Goal: Information Seeking & Learning: Learn about a topic

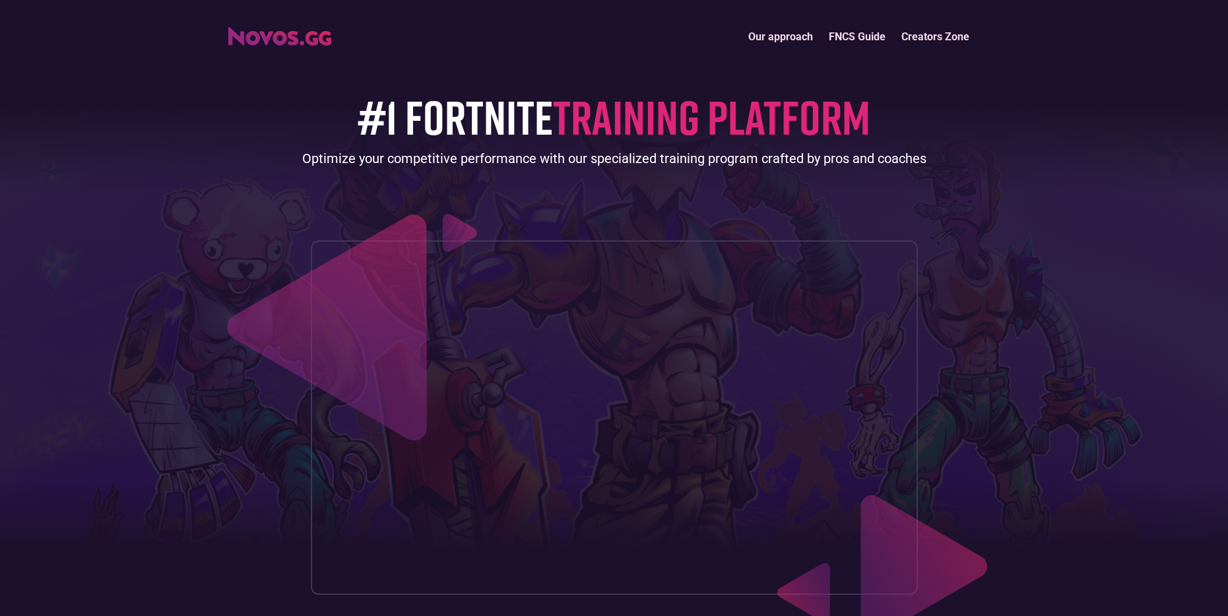
click at [909, 36] on link "Creators Zone" at bounding box center [936, 36] width 84 height 28
click at [770, 42] on link "Our approach" at bounding box center [781, 36] width 81 height 28
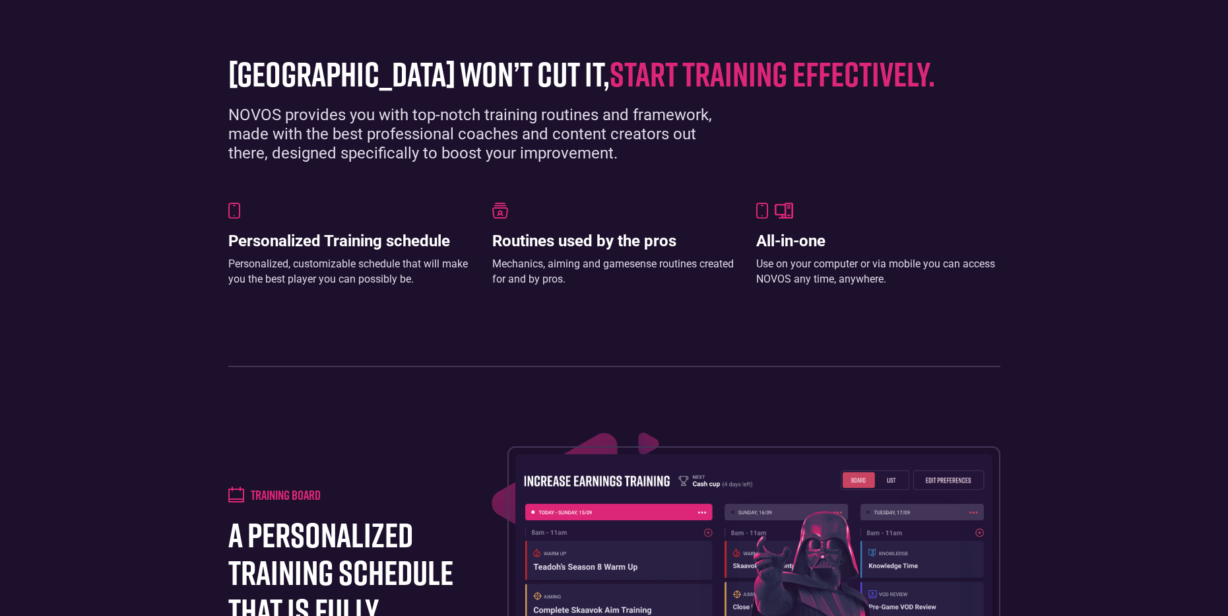
scroll to position [906, 0]
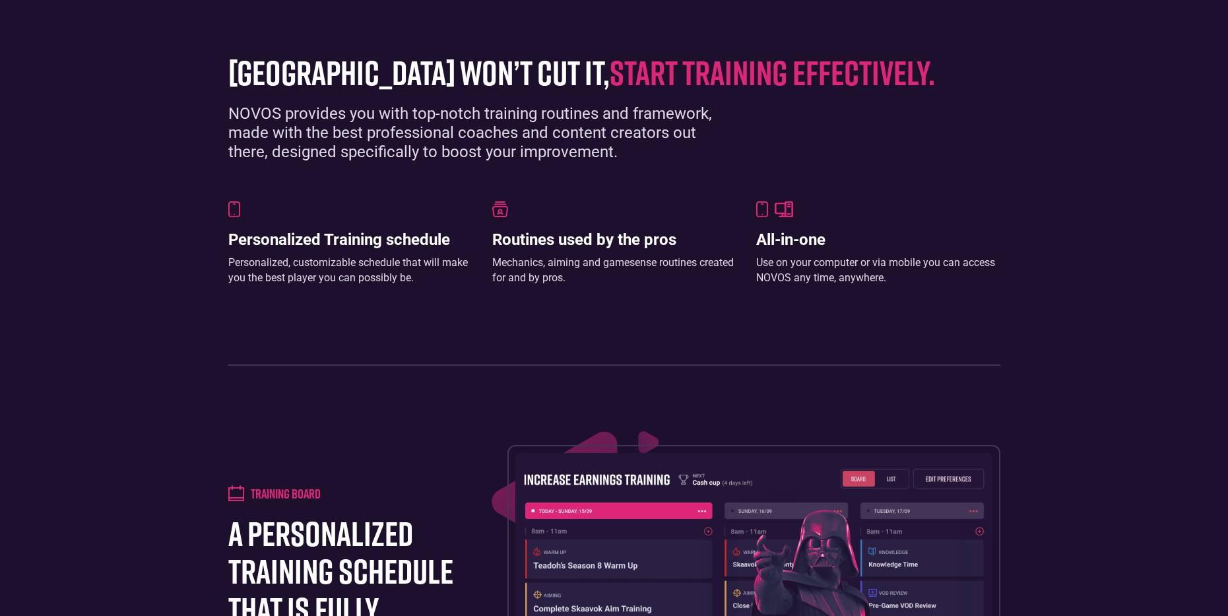
click at [684, 71] on span "start training effectively." at bounding box center [772, 71] width 325 height 41
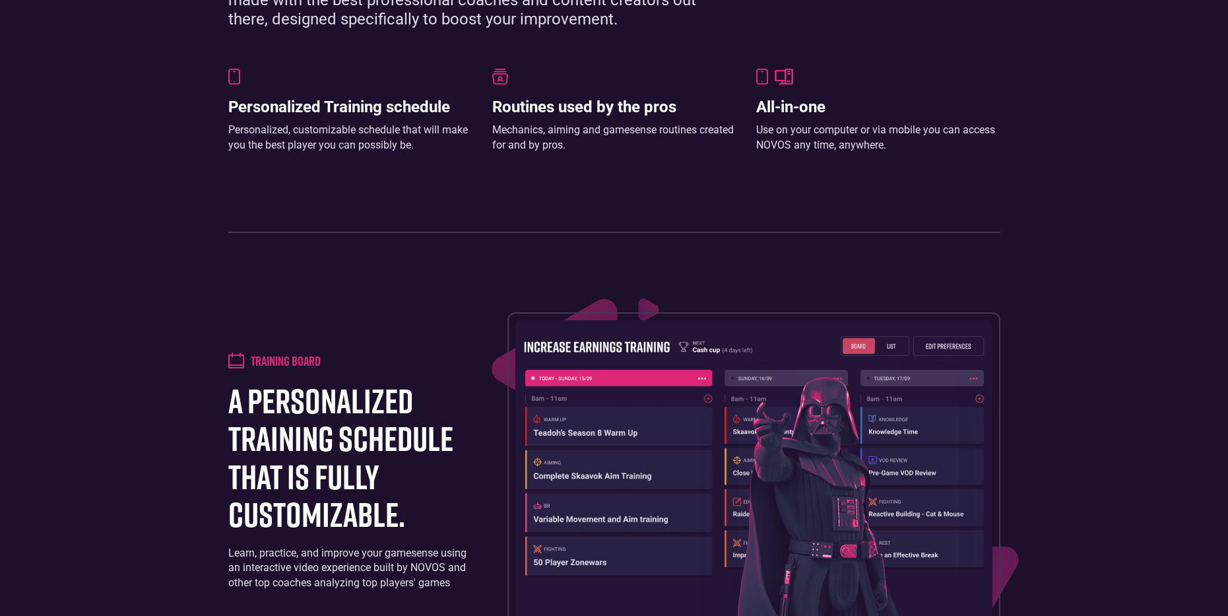
scroll to position [1170, 0]
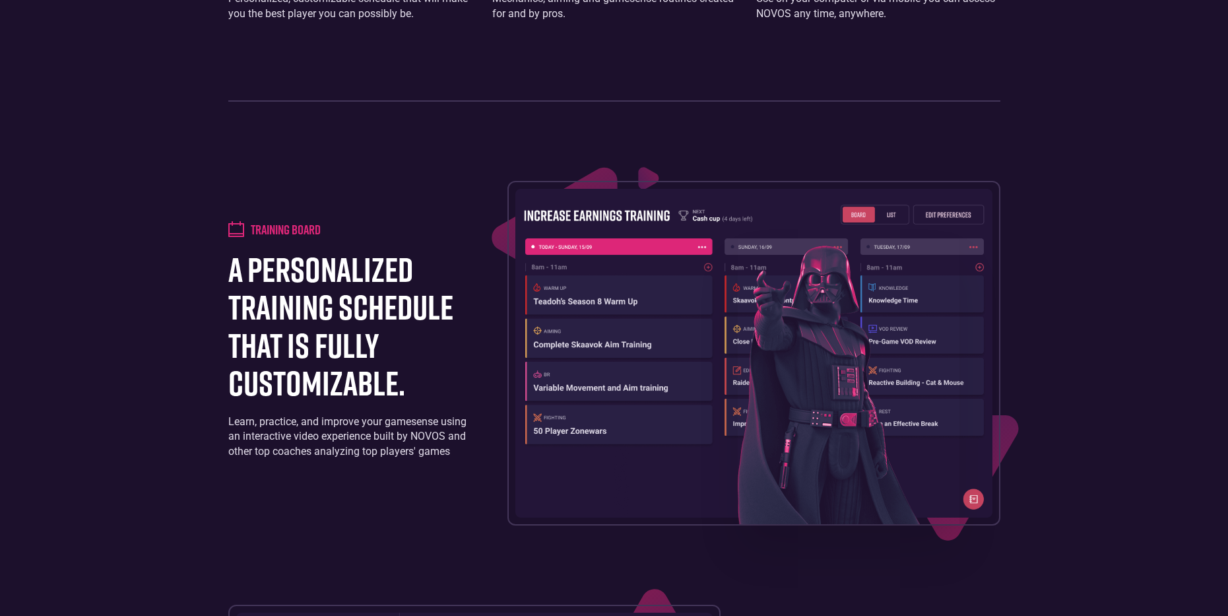
click at [284, 231] on h4 "Training board" at bounding box center [286, 229] width 70 height 16
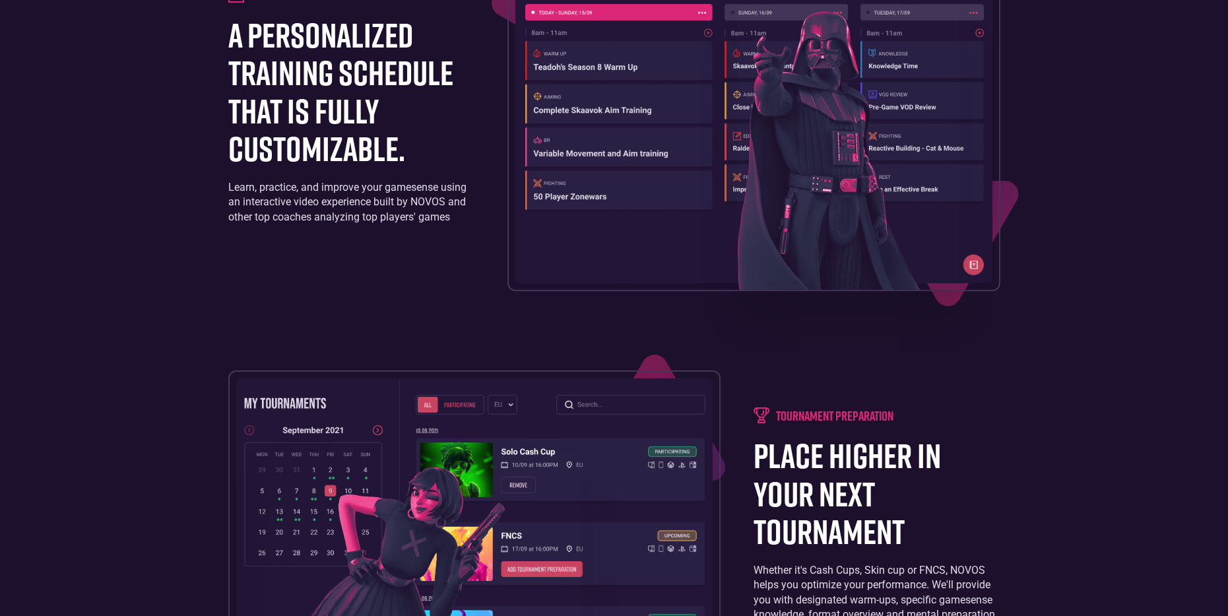
scroll to position [1500, 0]
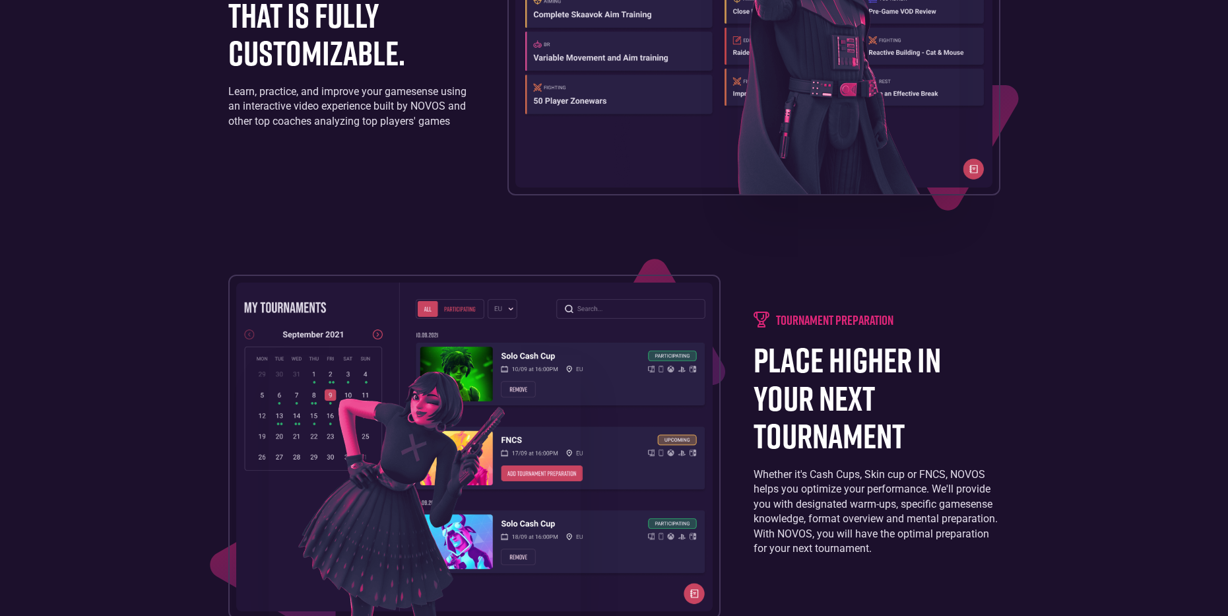
click at [846, 323] on h4 "tournament preparation" at bounding box center [834, 320] width 117 height 16
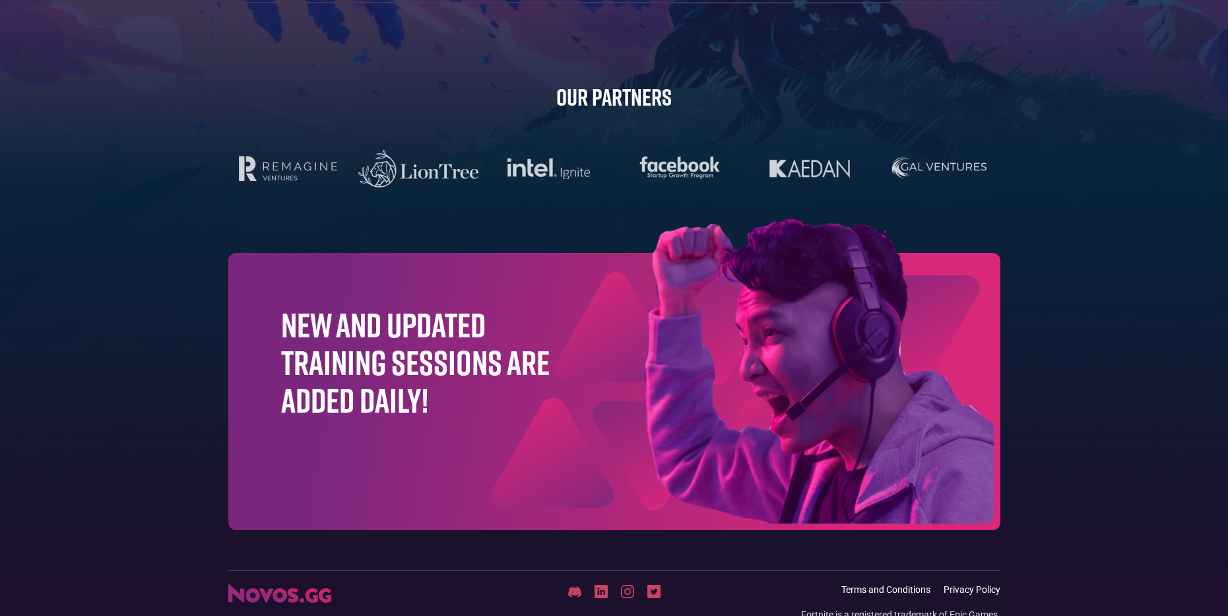
scroll to position [4140, 0]
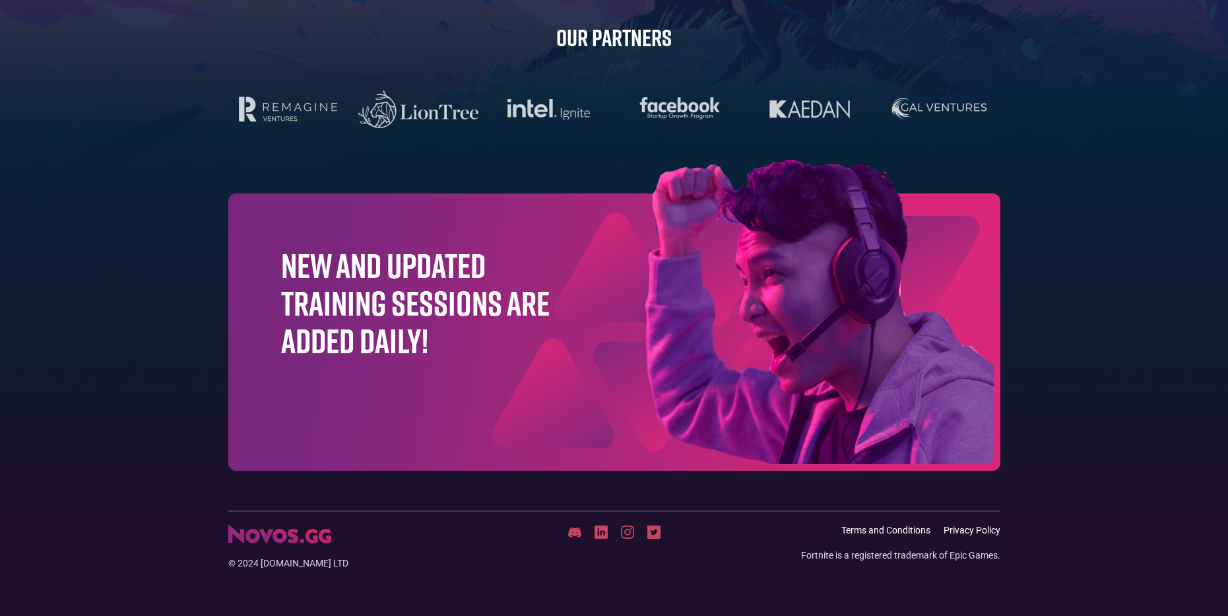
drag, startPoint x: 332, startPoint y: 538, endPoint x: 279, endPoint y: 541, distance: 52.9
click at [282, 463] on div "© 2024 [DOMAIN_NAME] LTD" at bounding box center [356, 547] width 257 height 45
click at [275, 463] on img at bounding box center [279, 534] width 103 height 18
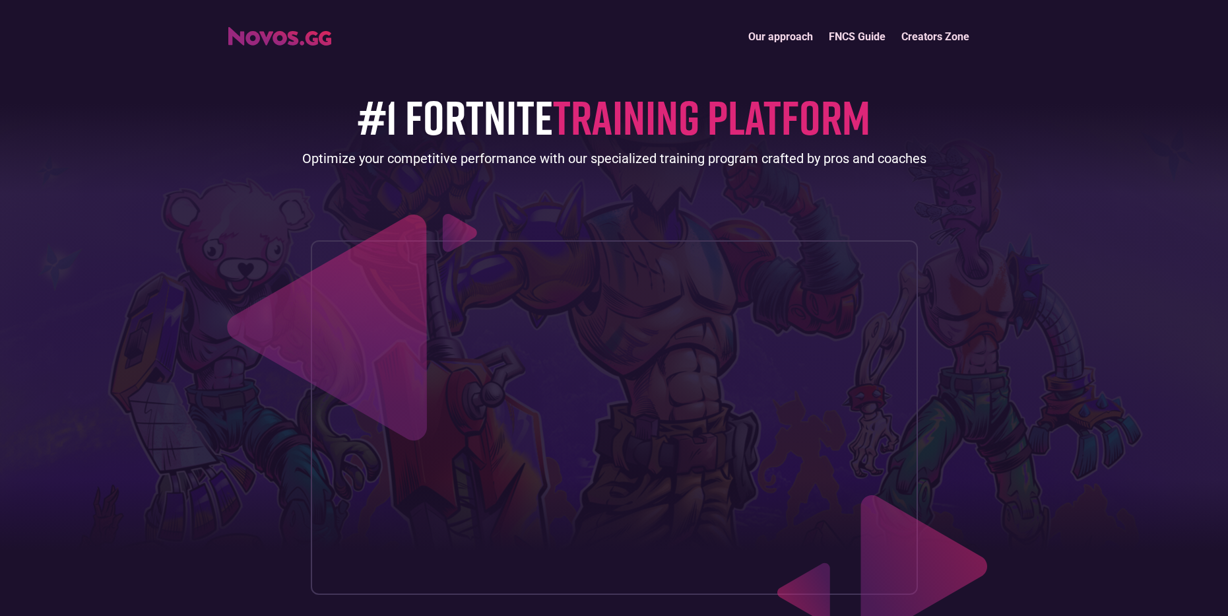
scroll to position [396, 0]
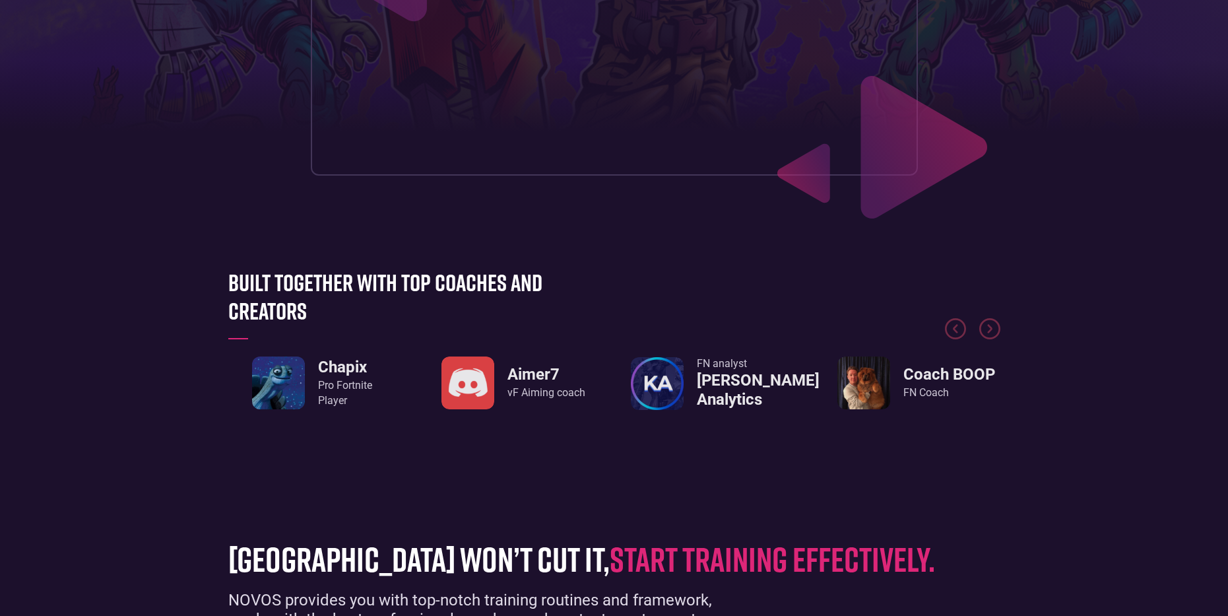
scroll to position [396, 0]
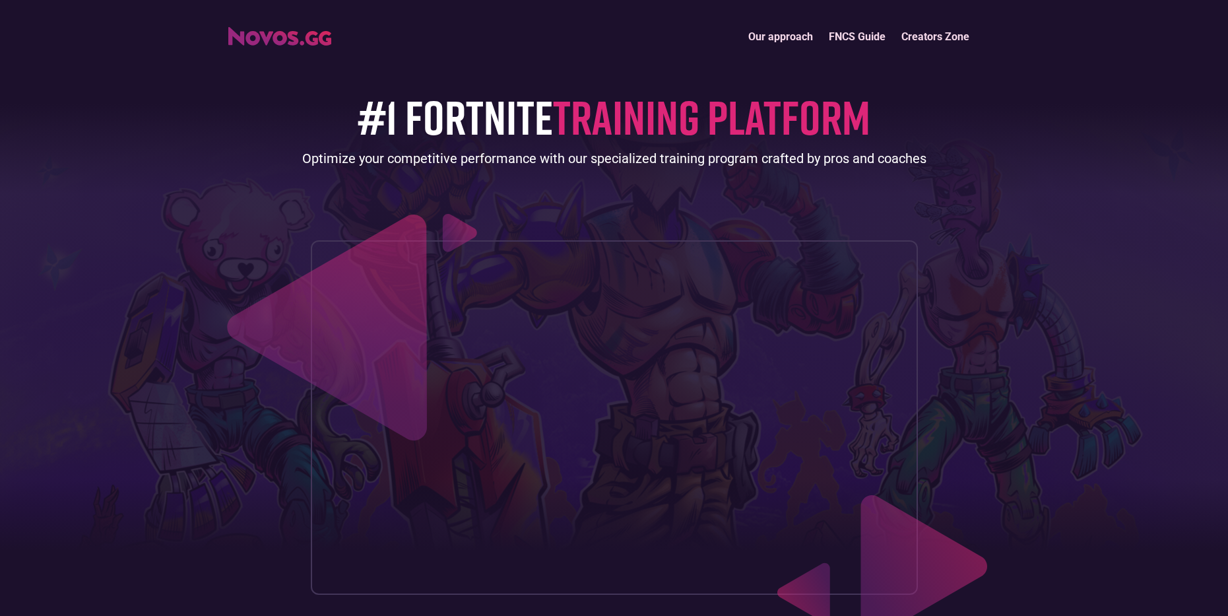
click at [316, 34] on img "home" at bounding box center [279, 36] width 103 height 18
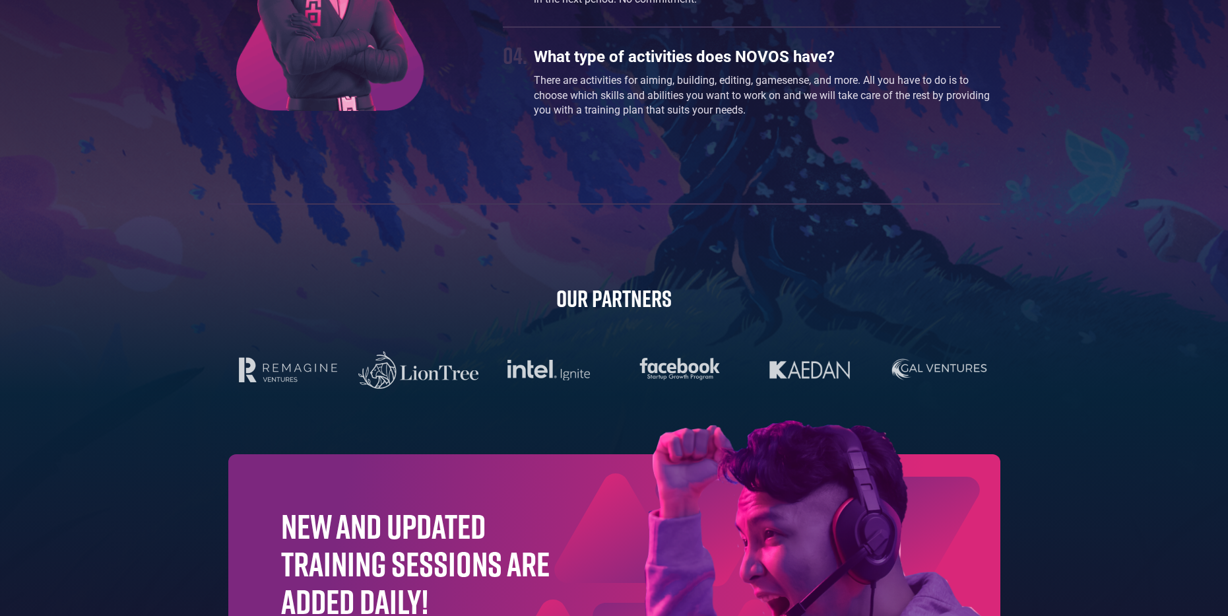
scroll to position [3960, 0]
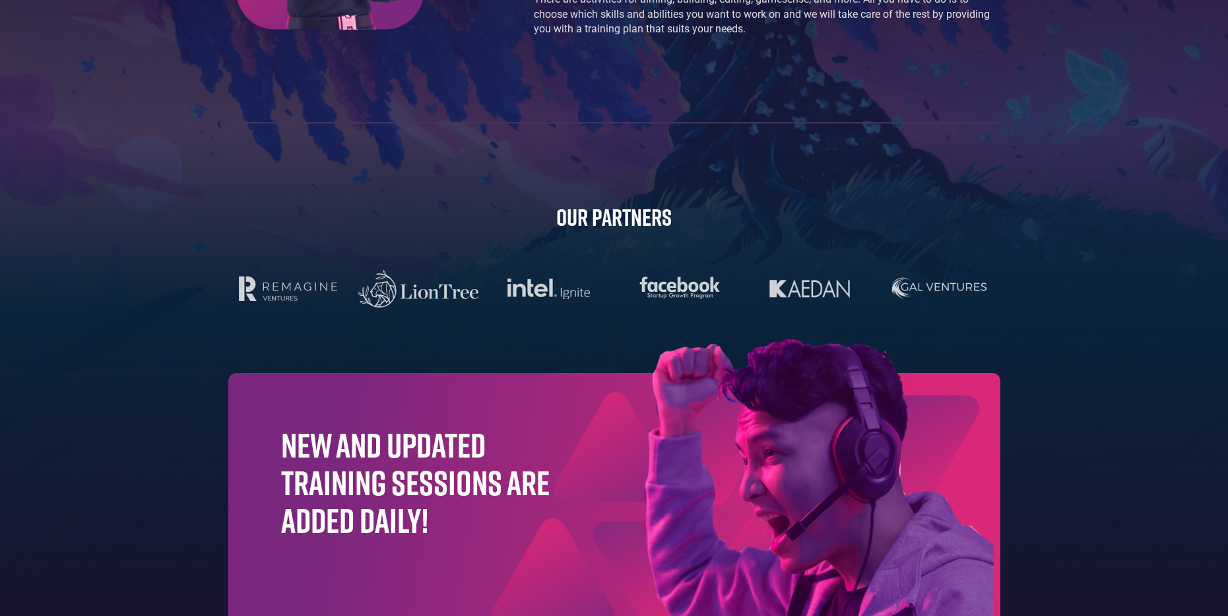
click at [597, 211] on h2 "Our Partners" at bounding box center [614, 217] width 772 height 28
drag, startPoint x: 597, startPoint y: 218, endPoint x: 603, endPoint y: 228, distance: 11.2
click at [599, 218] on h2 "Our Partners" at bounding box center [614, 217] width 772 height 28
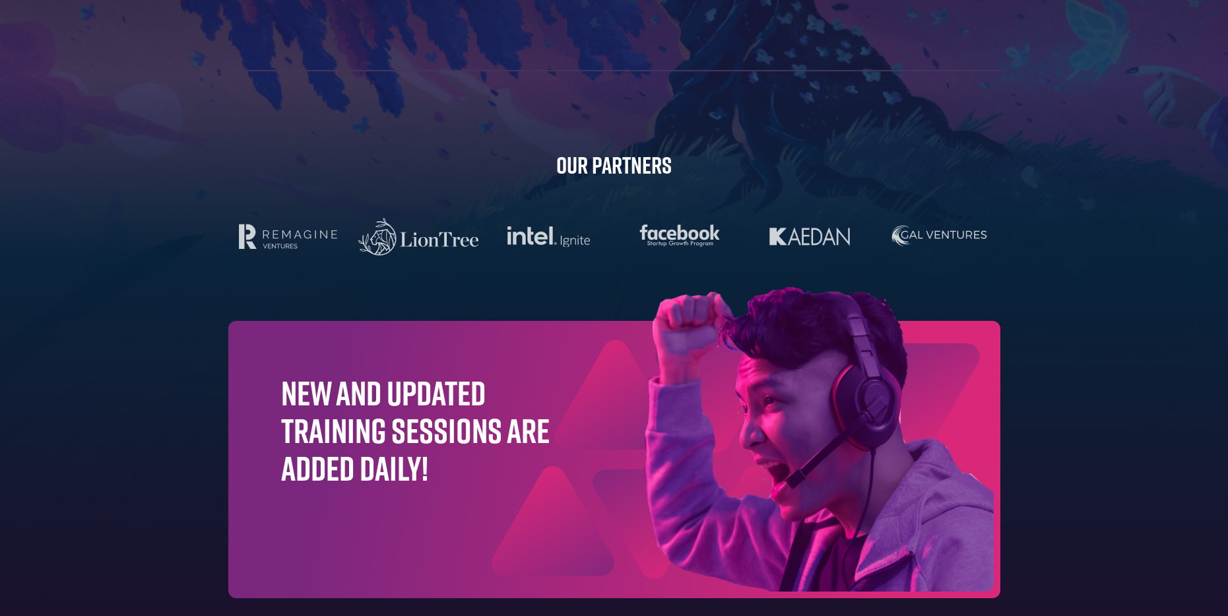
scroll to position [4140, 0]
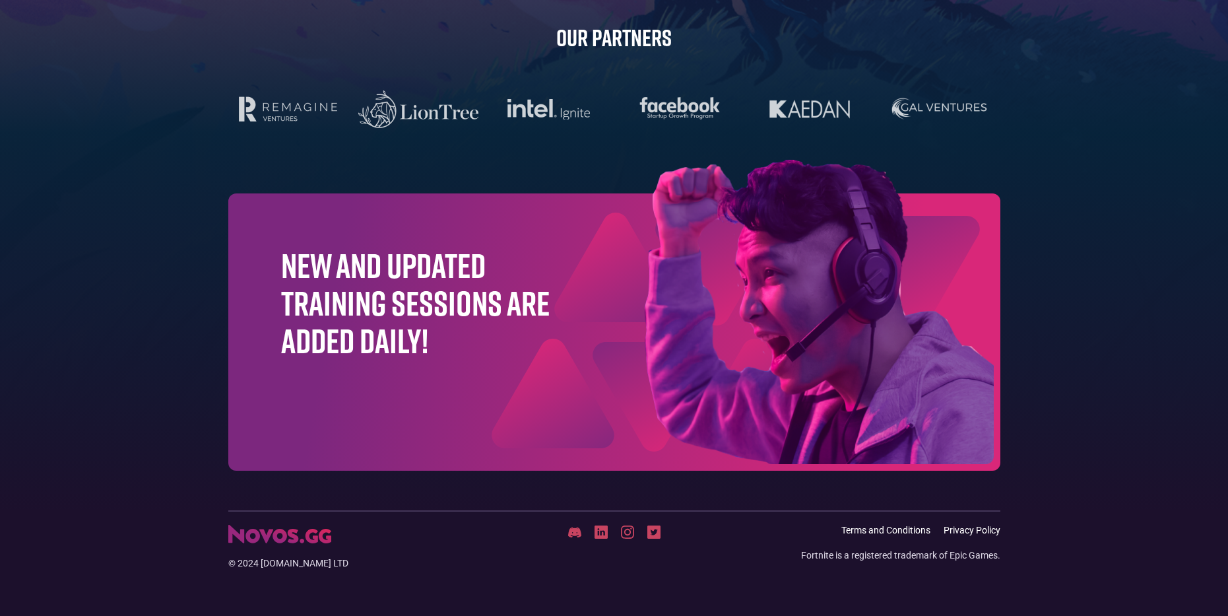
click at [401, 279] on h1 "New and updated training sessions are added daily!" at bounding box center [415, 303] width 269 height 114
drag, startPoint x: 304, startPoint y: 321, endPoint x: 349, endPoint y: 321, distance: 44.2
click at [305, 321] on h1 "New and updated training sessions are added daily!" at bounding box center [415, 303] width 269 height 114
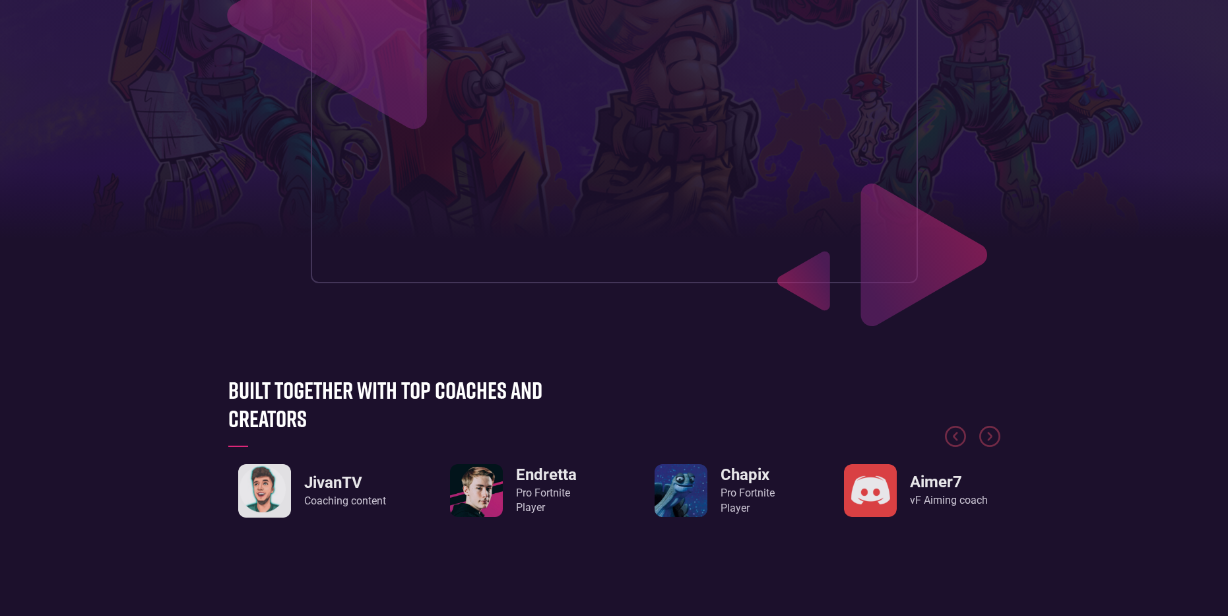
scroll to position [0, 0]
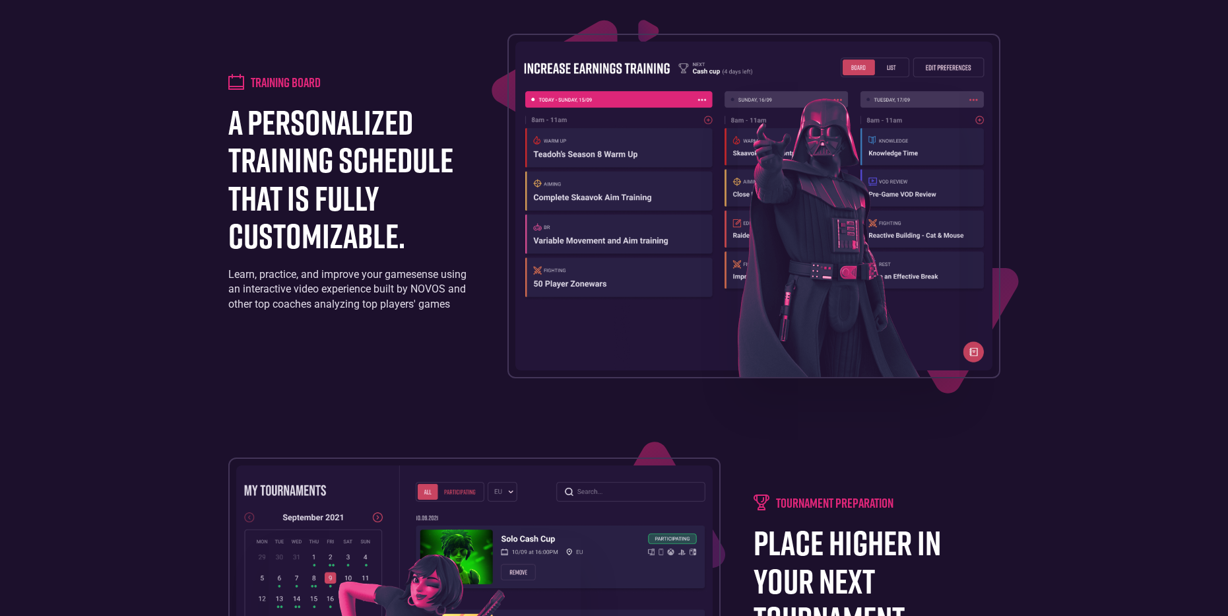
scroll to position [1320, 0]
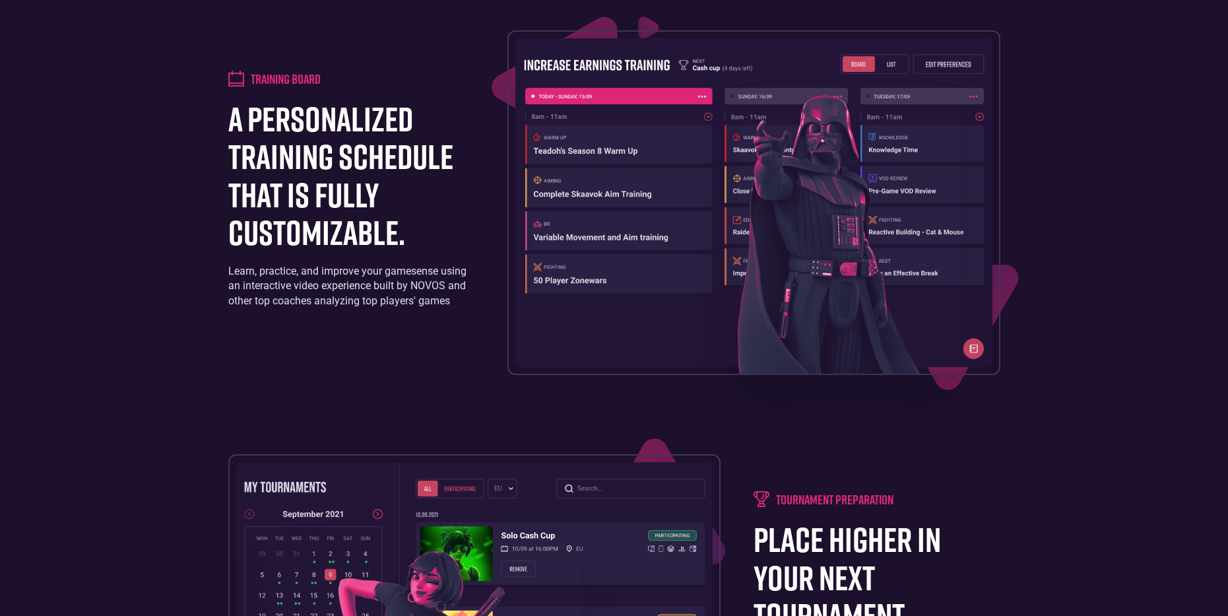
click at [269, 81] on h4 "Training board" at bounding box center [286, 79] width 70 height 16
drag, startPoint x: 244, startPoint y: 79, endPoint x: 312, endPoint y: 86, distance: 68.3
click at [323, 79] on div "Training board" at bounding box center [351, 79] width 246 height 16
click at [349, 77] on div "Training board" at bounding box center [351, 79] width 246 height 16
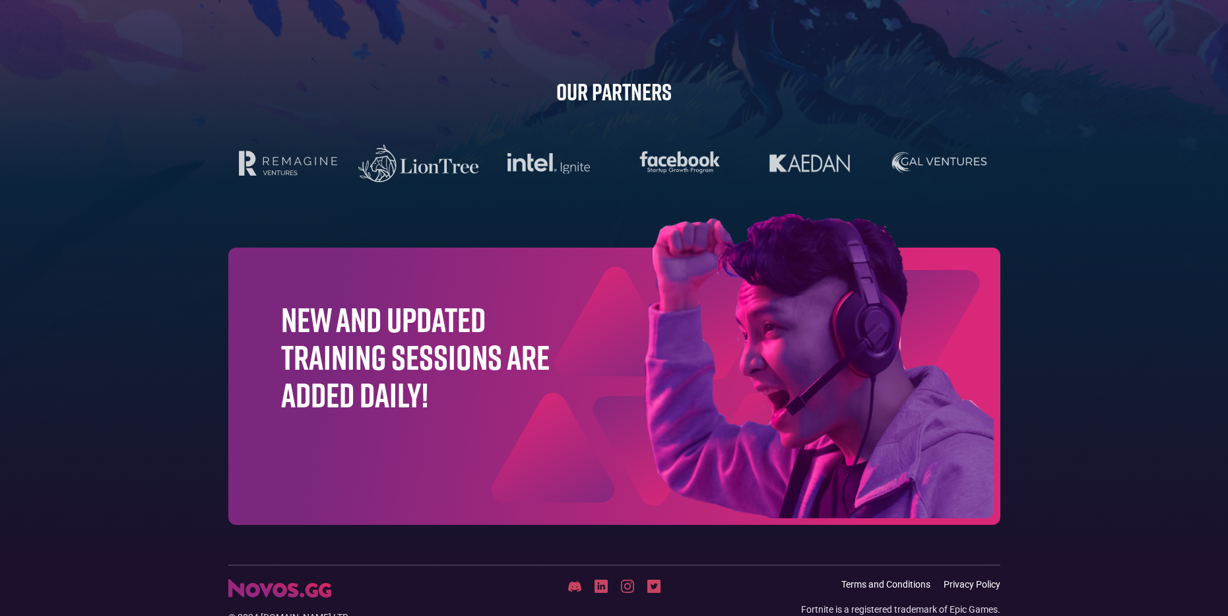
scroll to position [4140, 0]
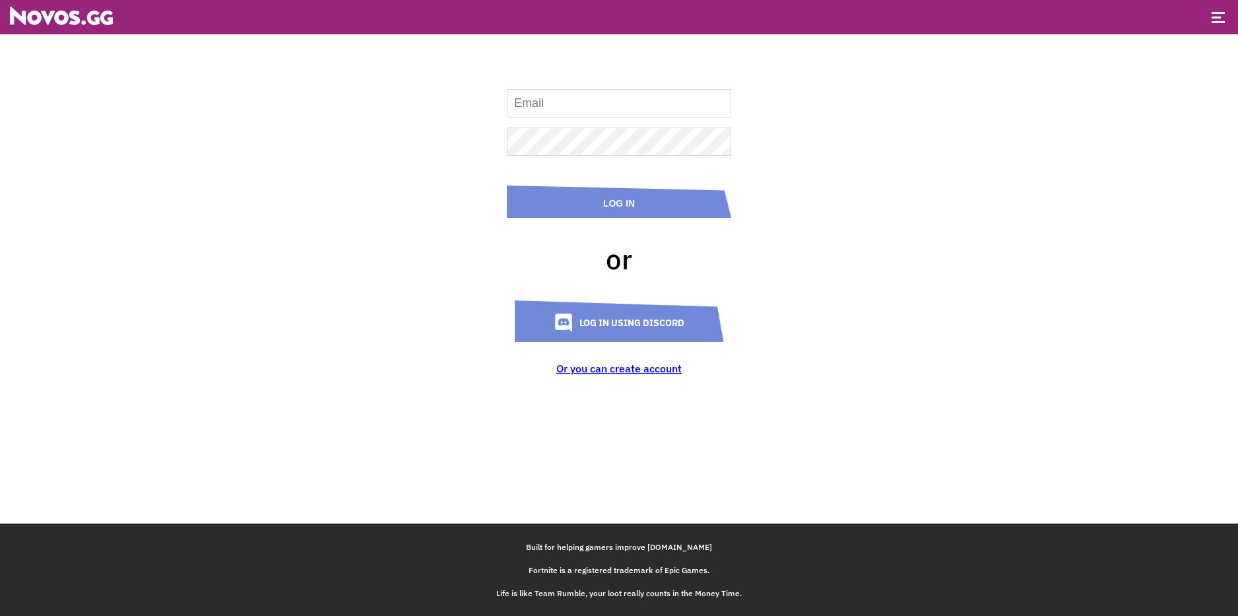
click at [573, 325] on link "Log in using Discord" at bounding box center [619, 321] width 209 height 42
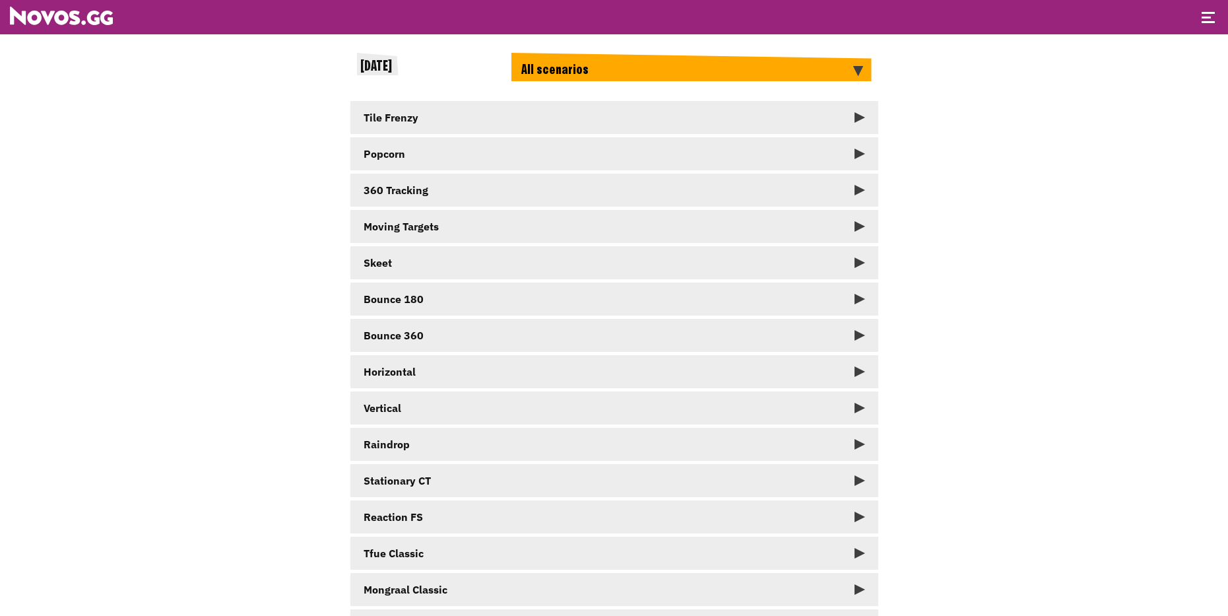
click at [1164, 226] on div "[DATE] All scenarios All scenarios DestinysJesus 20 min routine DestinysJesus 8…" at bounding box center [614, 375] width 1228 height 751
click at [462, 111] on link "Tile Frenzy" at bounding box center [614, 117] width 528 height 33
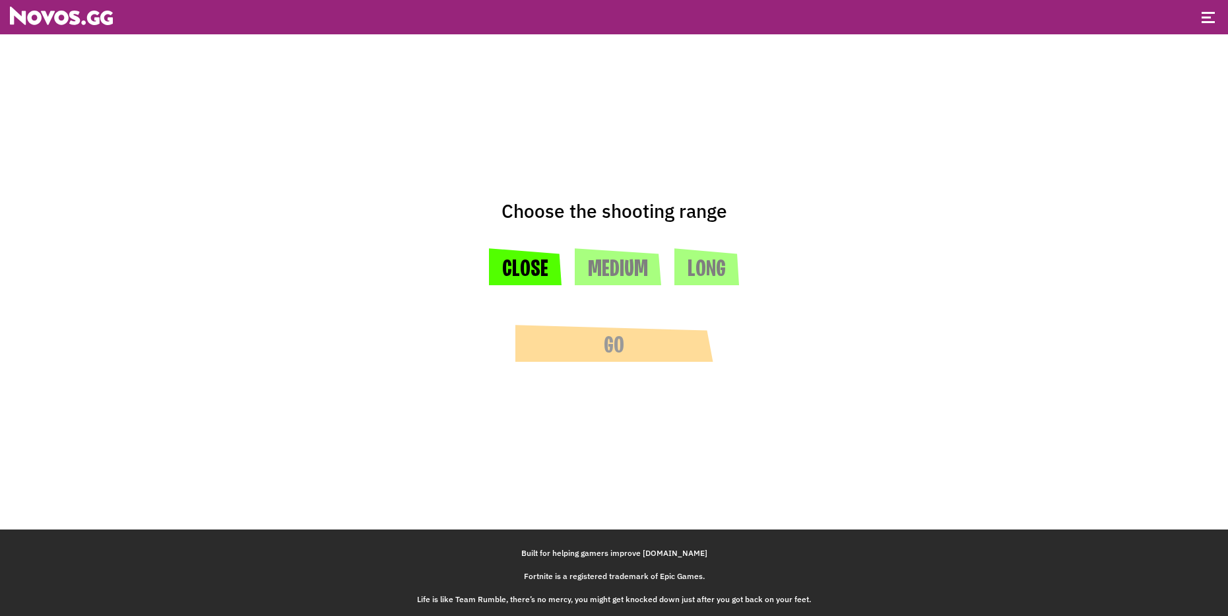
click at [530, 263] on button "Close" at bounding box center [525, 266] width 73 height 37
click at [591, 347] on button "Go" at bounding box center [615, 343] width 198 height 37
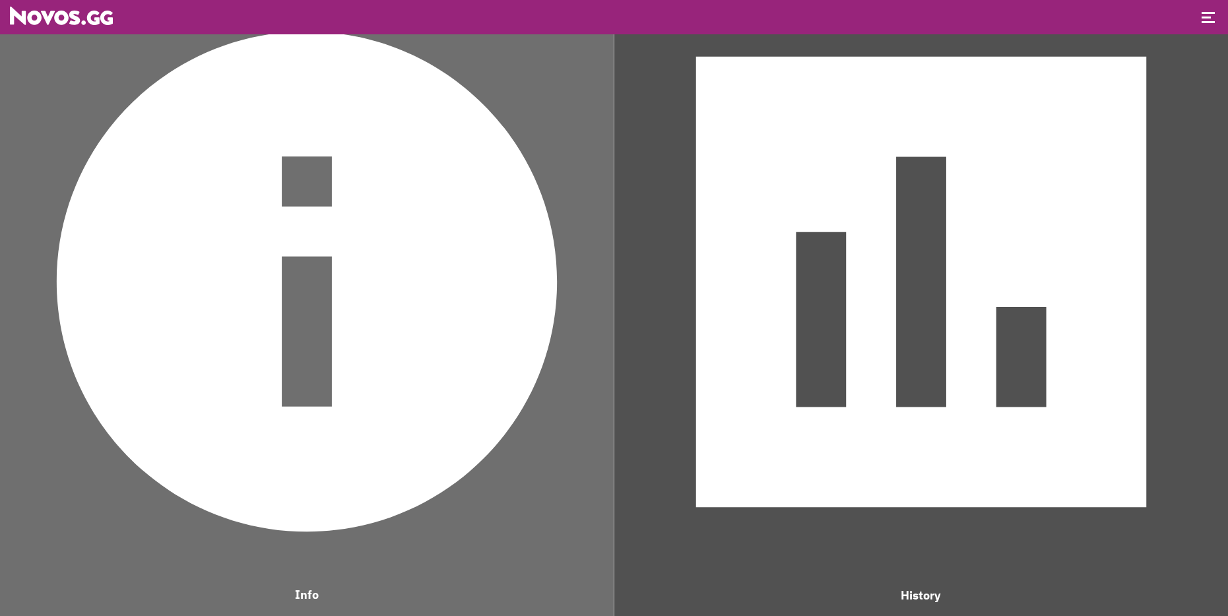
click at [832, 352] on img at bounding box center [921, 282] width 601 height 601
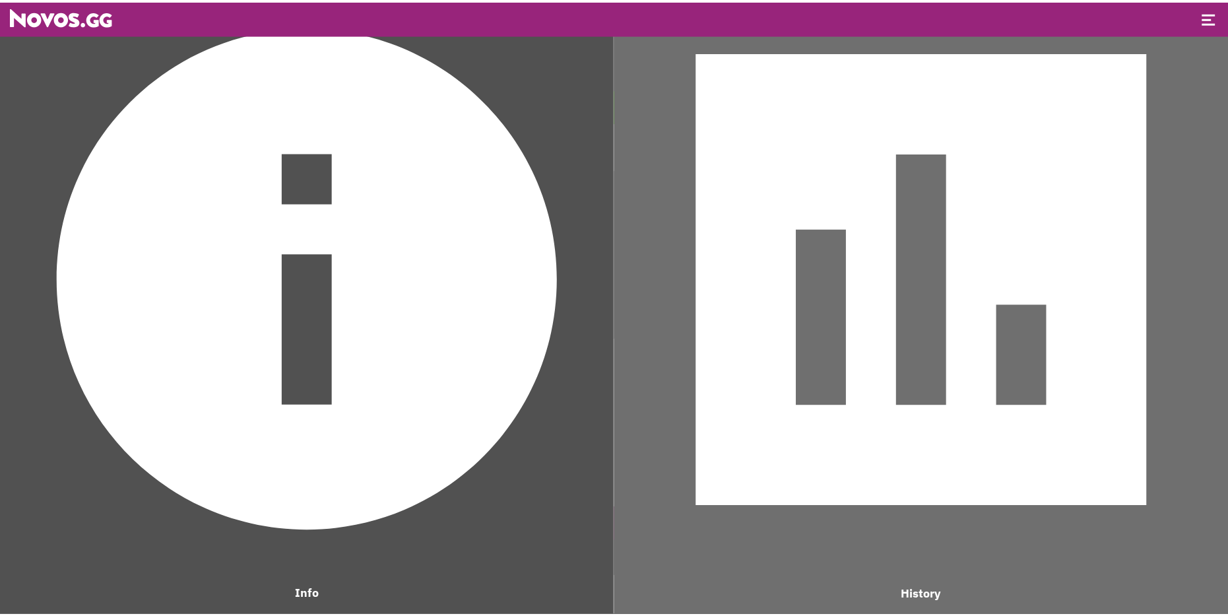
scroll to position [879, 492]
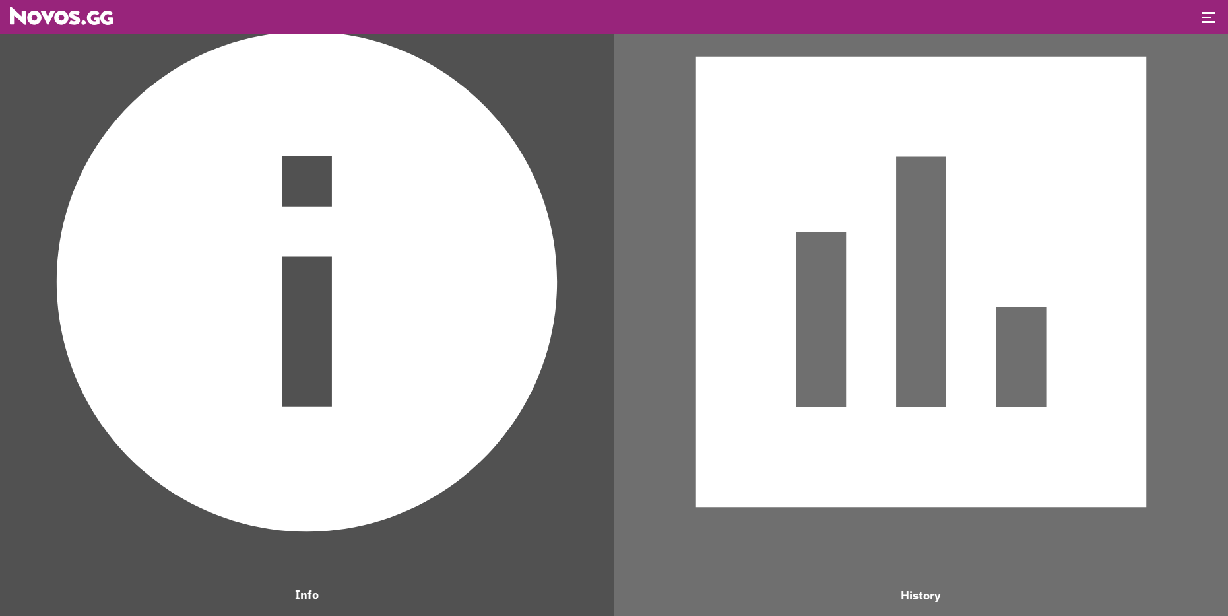
click at [473, 300] on img at bounding box center [307, 282] width 601 height 601
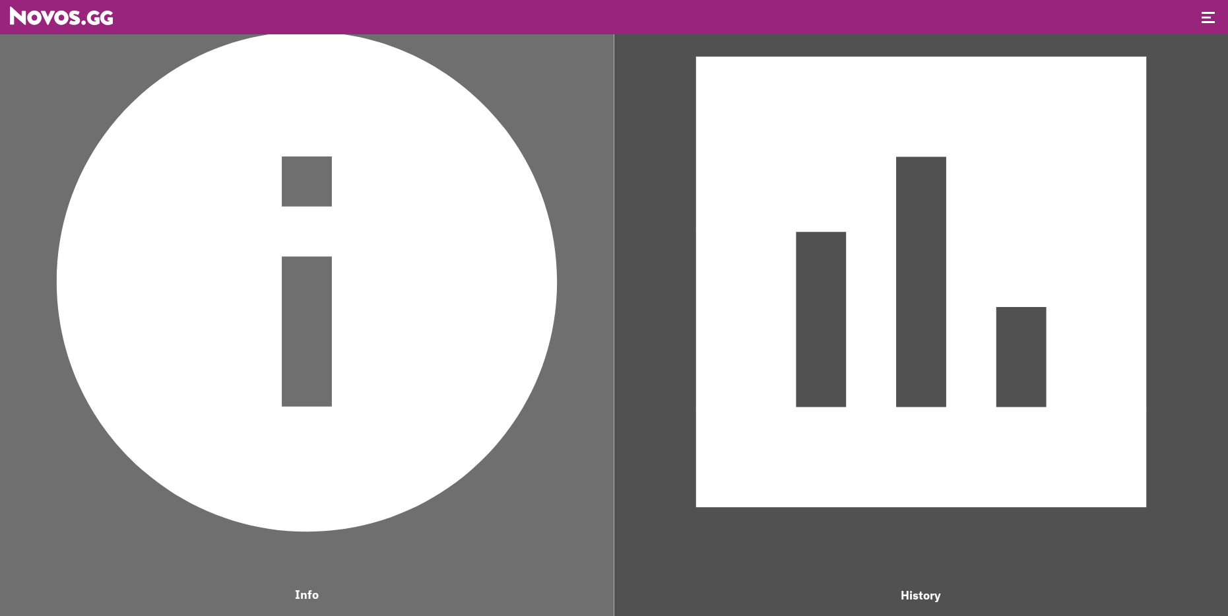
click at [928, 175] on img at bounding box center [921, 282] width 601 height 601
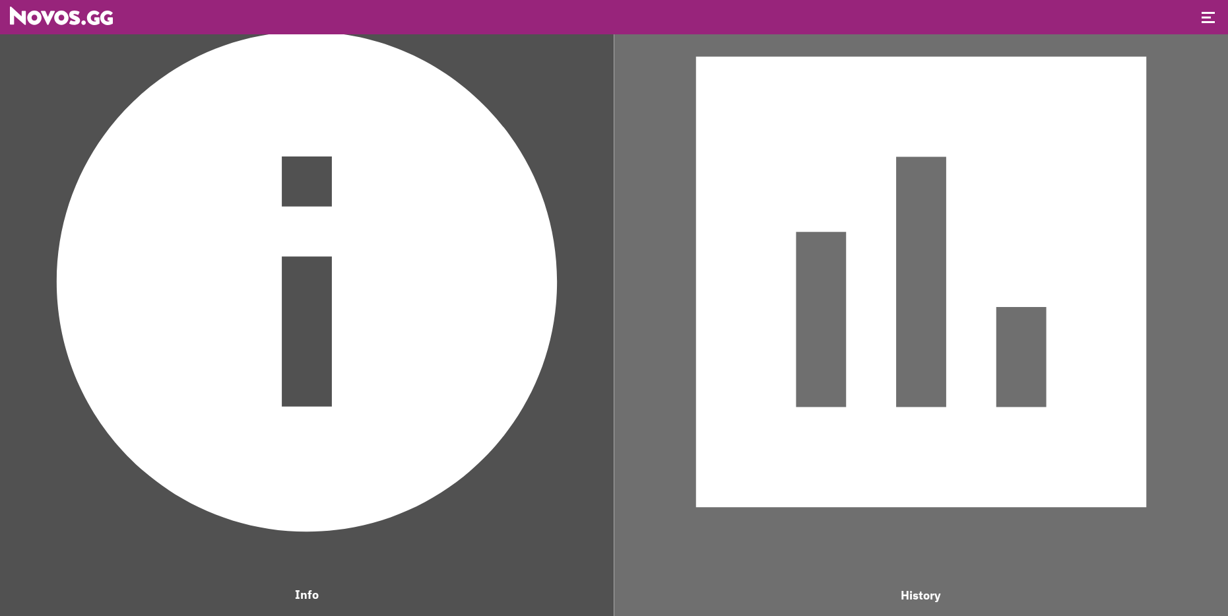
click at [1204, 12] on span at bounding box center [1208, 13] width 13 height 2
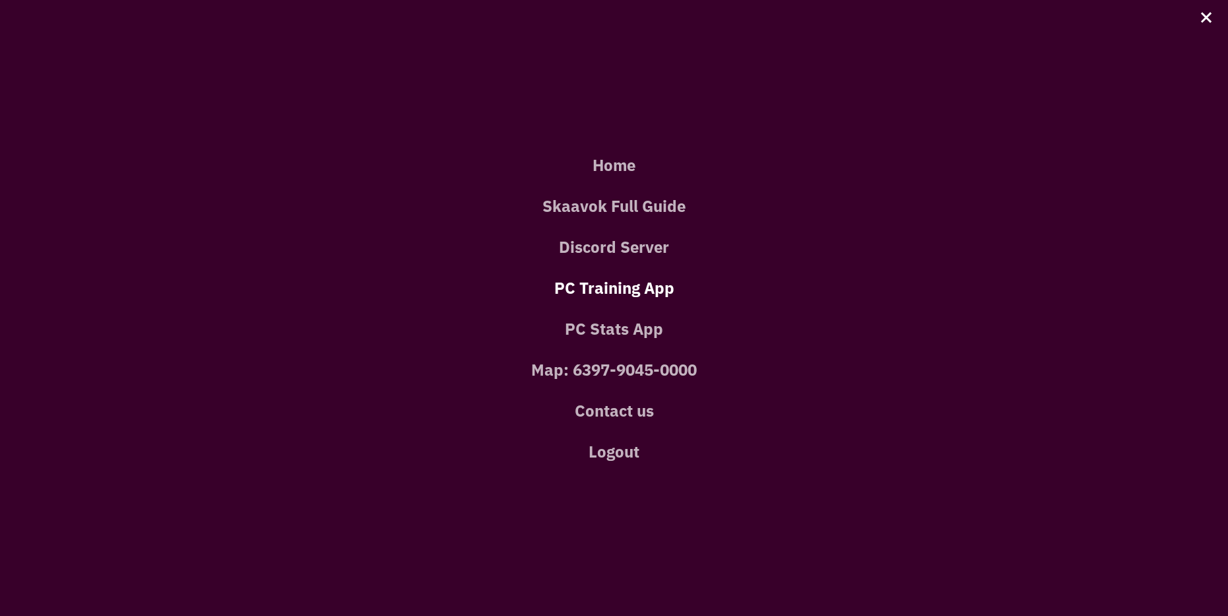
click at [626, 294] on link "PC Training App" at bounding box center [614, 287] width 1189 height 41
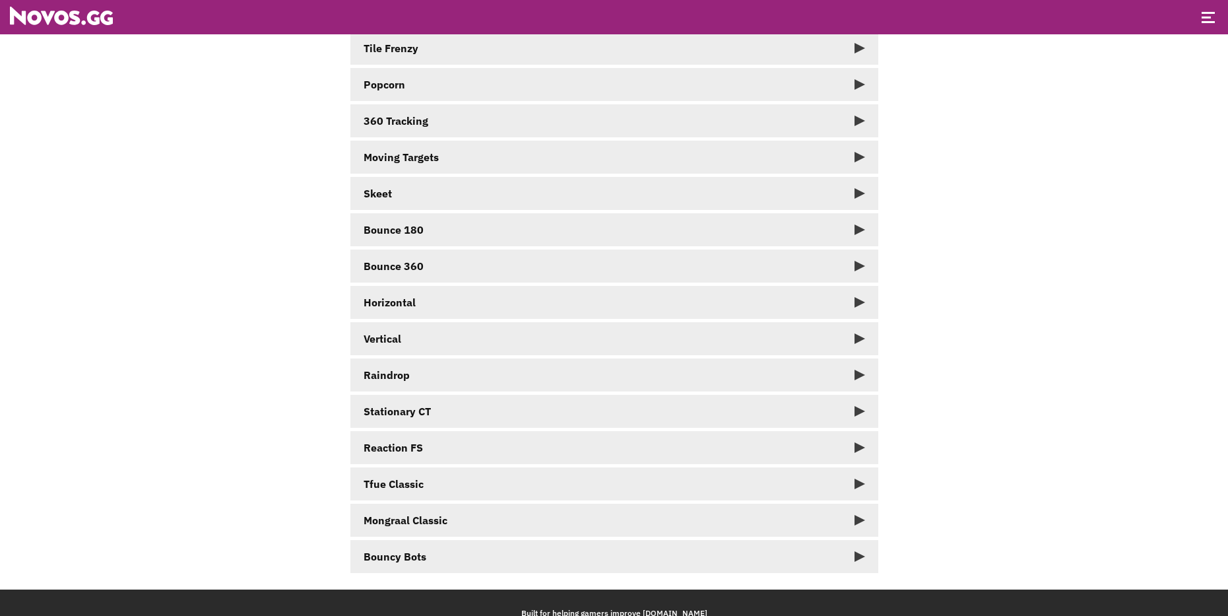
scroll to position [135, 0]
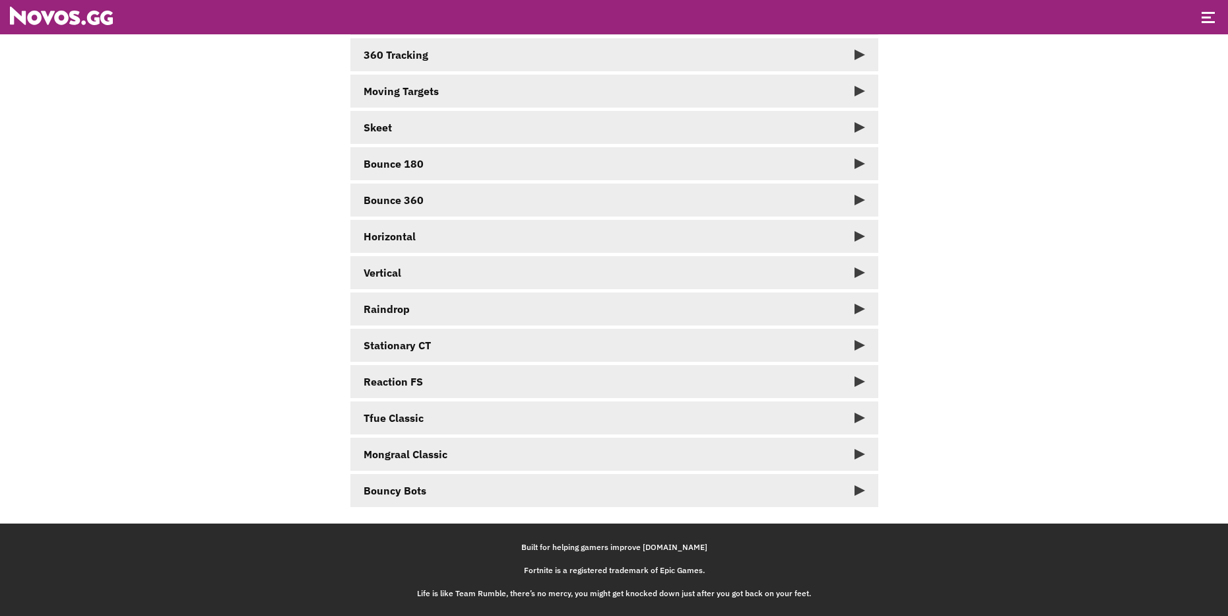
click at [467, 451] on link "Mongraal Classic" at bounding box center [614, 454] width 528 height 33
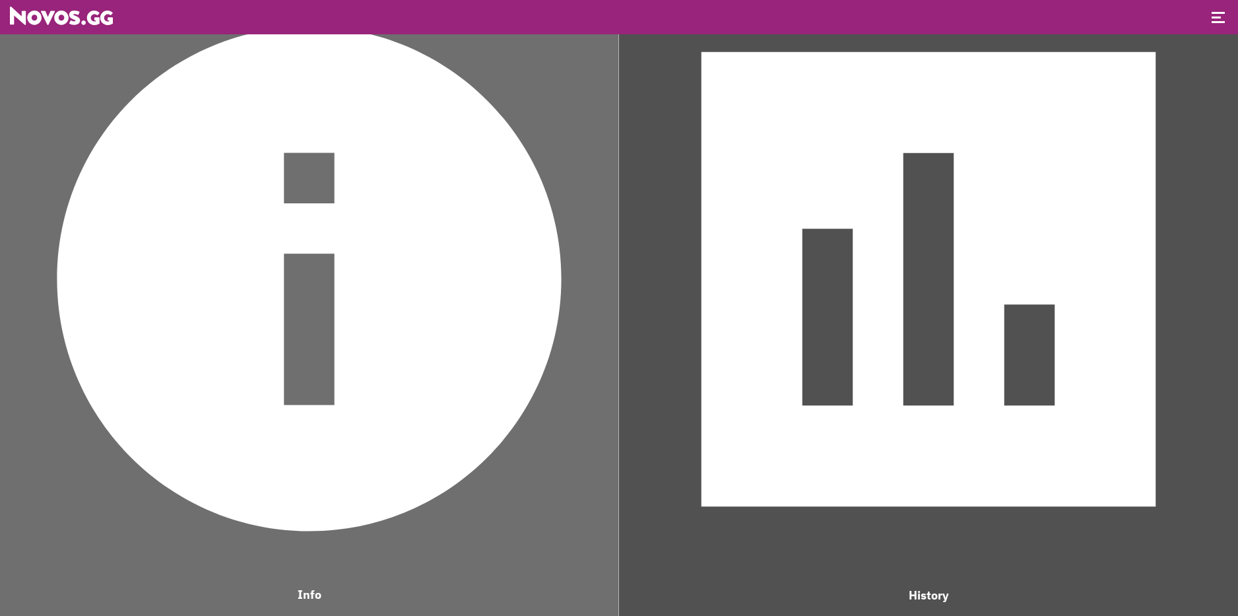
click at [544, 315] on img at bounding box center [309, 278] width 605 height 605
click at [974, 177] on img at bounding box center [929, 279] width 606 height 606
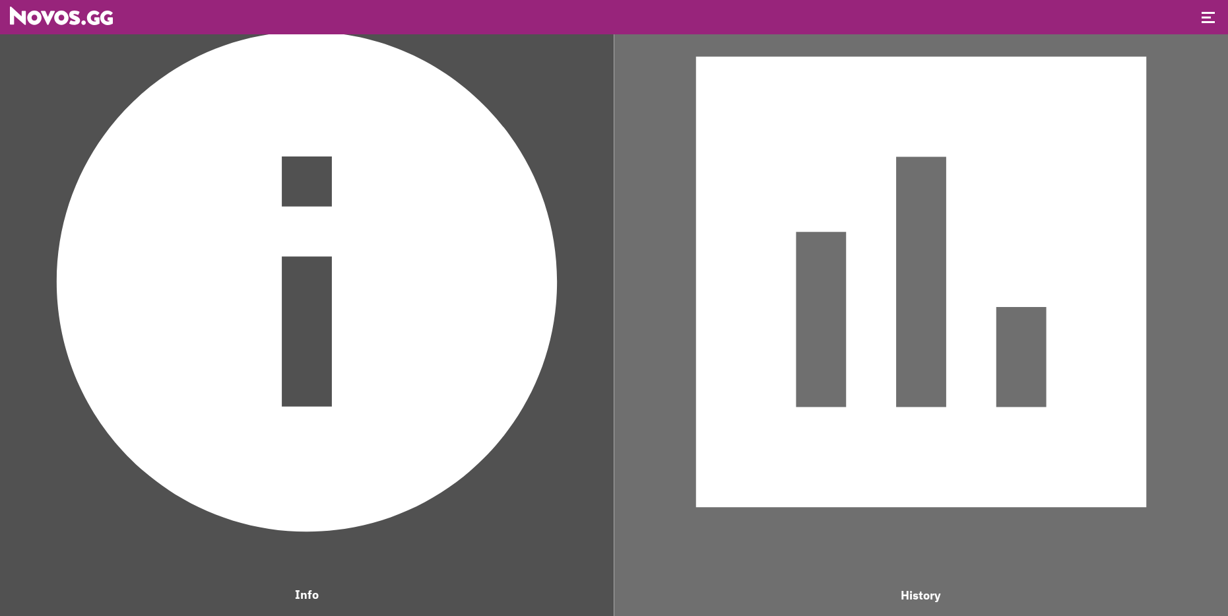
scroll to position [879, 492]
click at [1122, 86] on img at bounding box center [921, 282] width 601 height 601
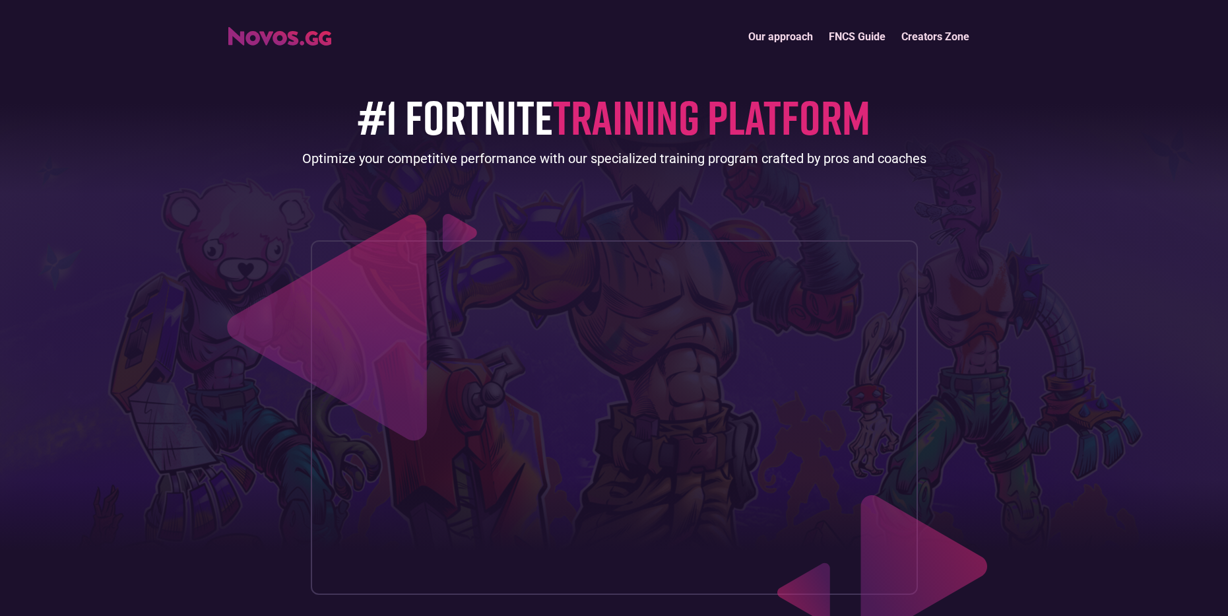
click at [847, 48] on link "FNCS Guide" at bounding box center [857, 36] width 73 height 28
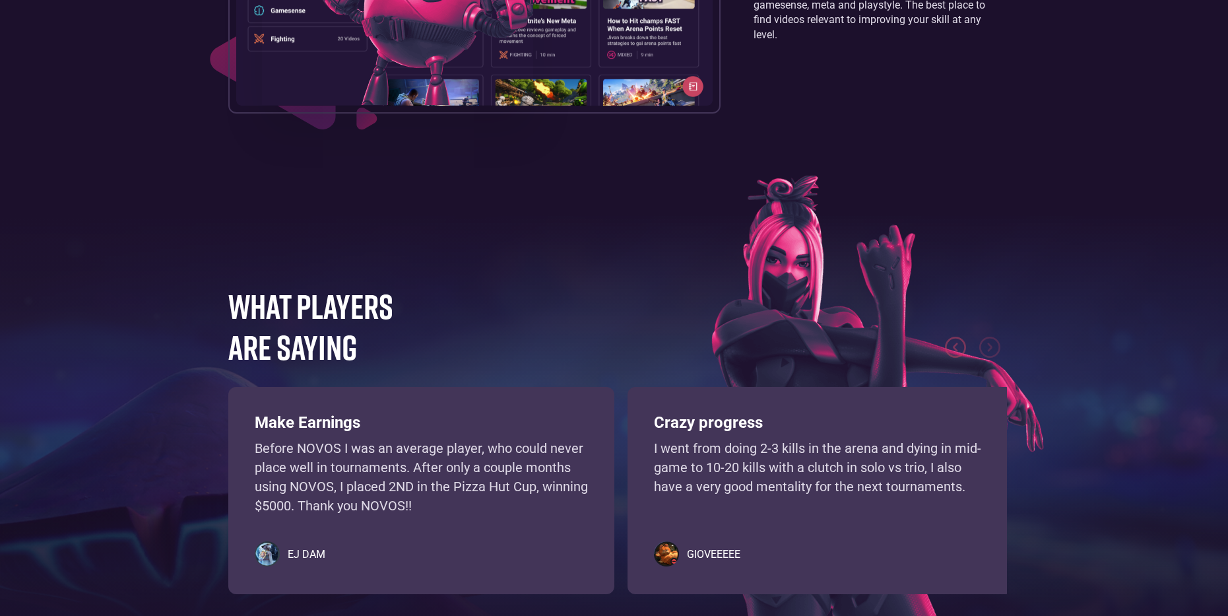
scroll to position [3036, 0]
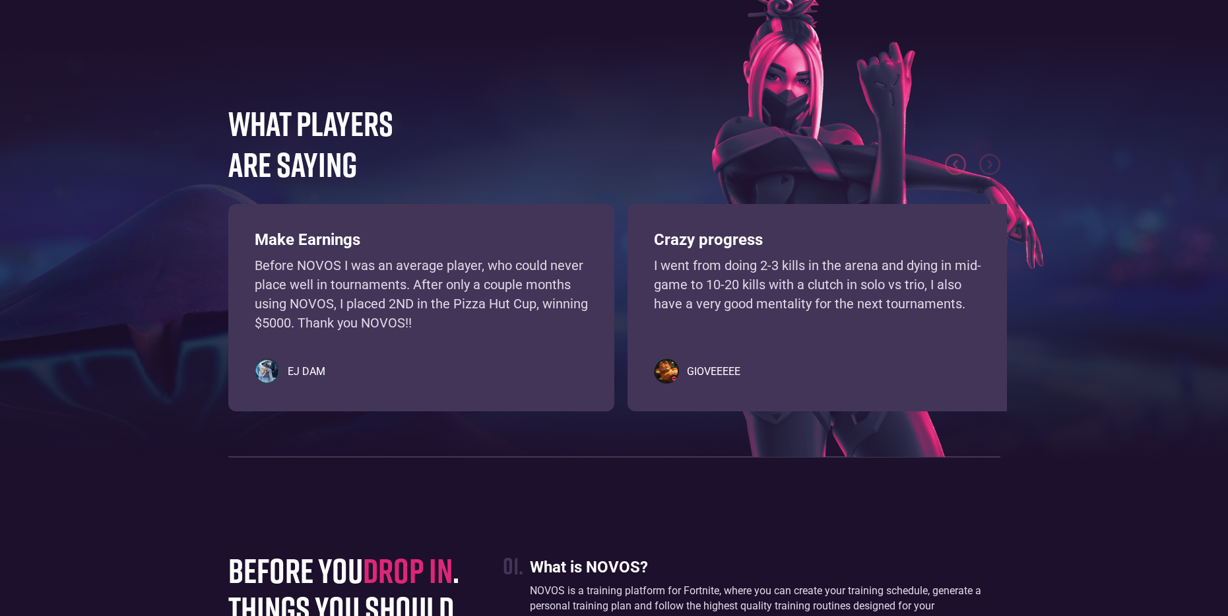
click at [717, 246] on h3 "Crazy progress" at bounding box center [820, 239] width 333 height 19
click at [566, 237] on h3 "Make Earnings" at bounding box center [421, 239] width 333 height 19
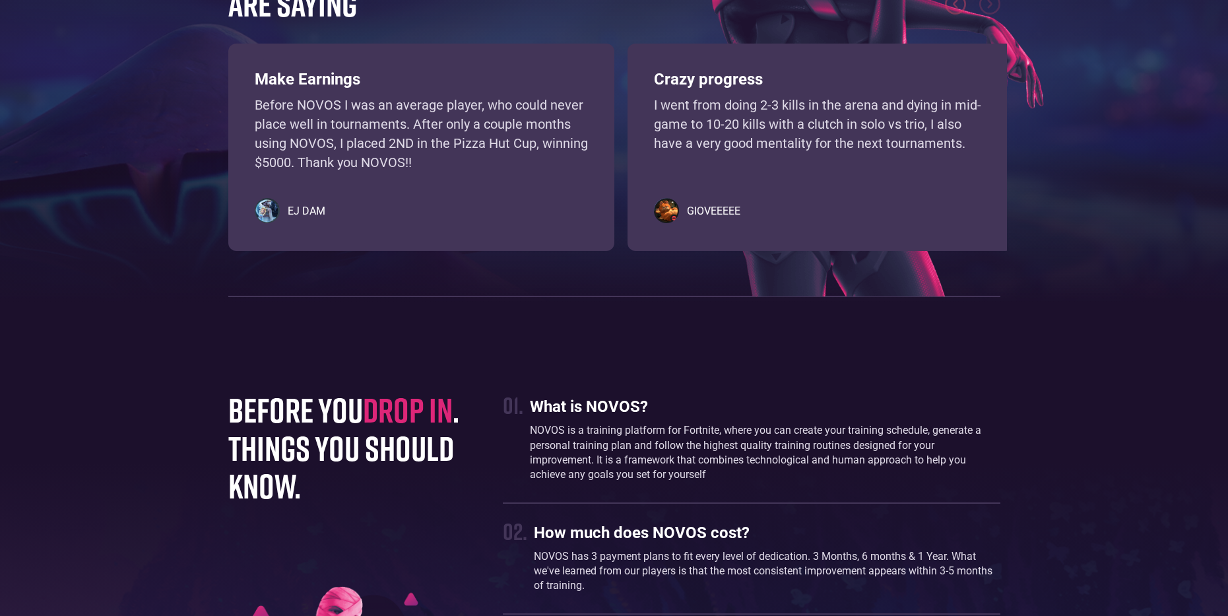
scroll to position [3366, 0]
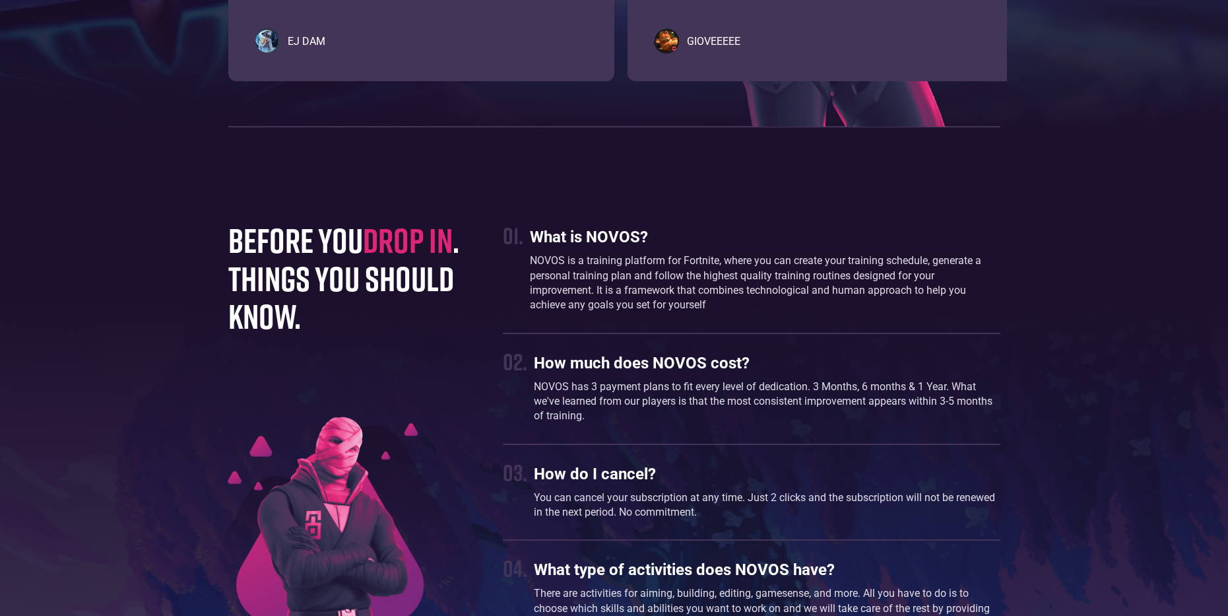
click at [581, 231] on h3 "What is NOVOS?" at bounding box center [765, 237] width 470 height 19
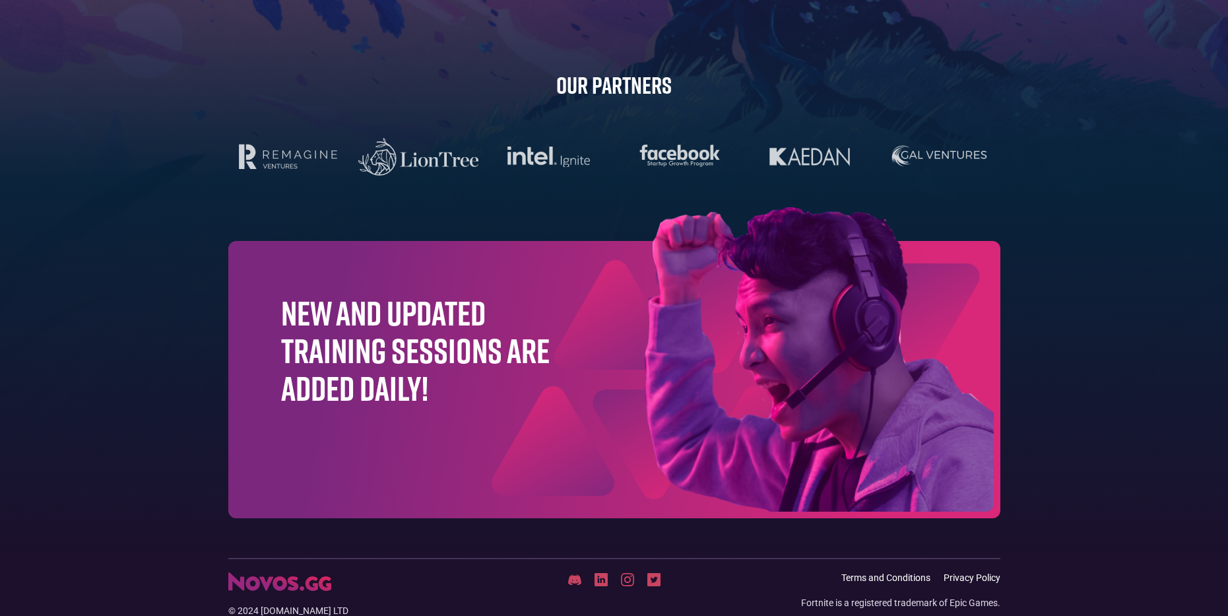
scroll to position [4140, 0]
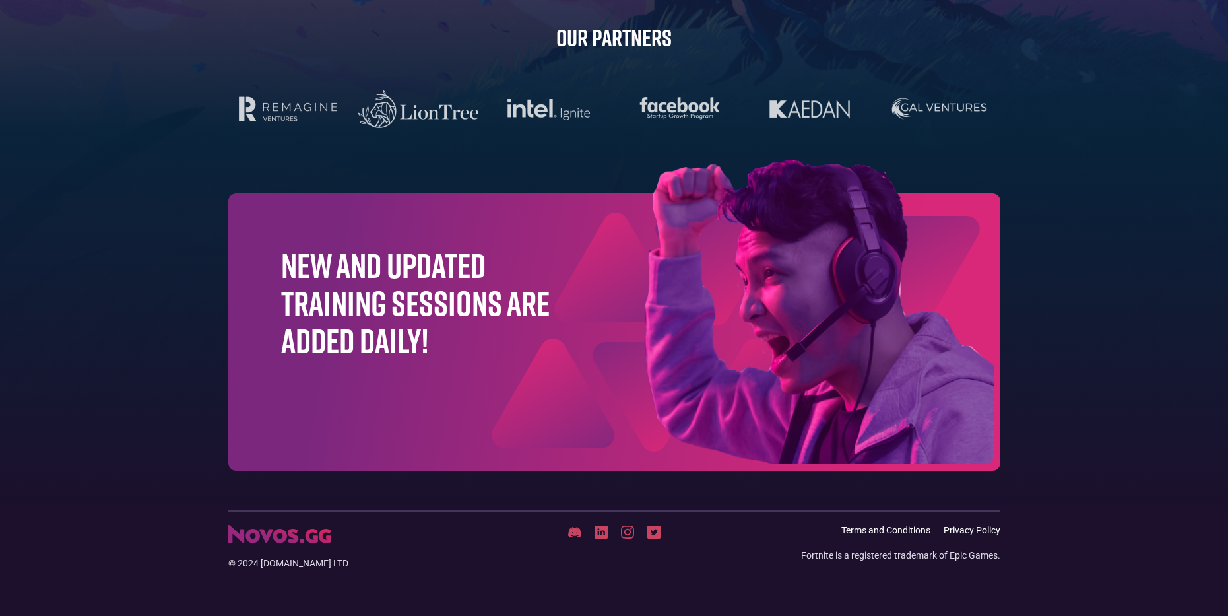
click at [595, 527] on img at bounding box center [601, 531] width 13 height 13
